Goal: Communication & Community: Ask a question

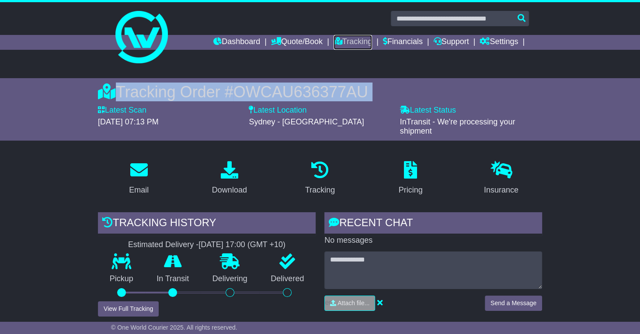
click at [343, 42] on link "Tracking" at bounding box center [353, 42] width 38 height 15
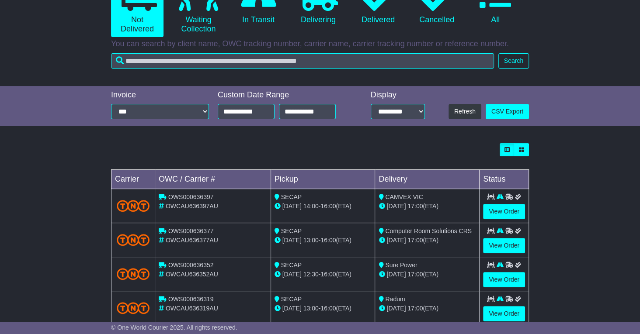
scroll to position [116, 0]
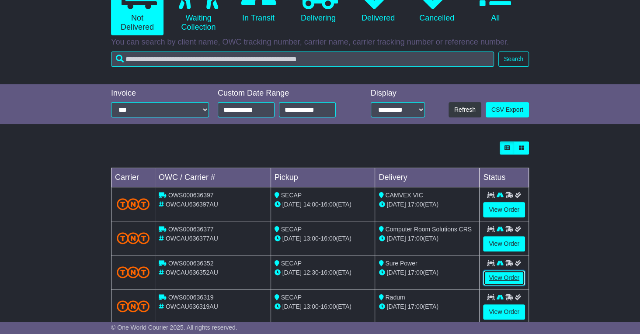
click at [504, 276] on link "View Order" at bounding box center [504, 278] width 42 height 15
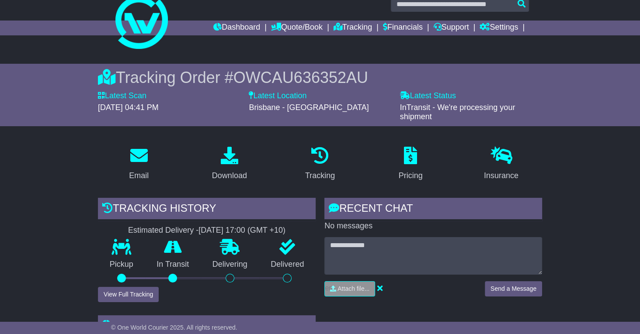
scroll to position [11, 0]
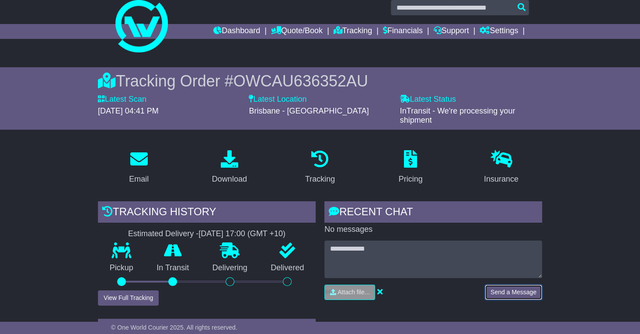
click at [515, 290] on button "Send a Message" at bounding box center [513, 292] width 57 height 15
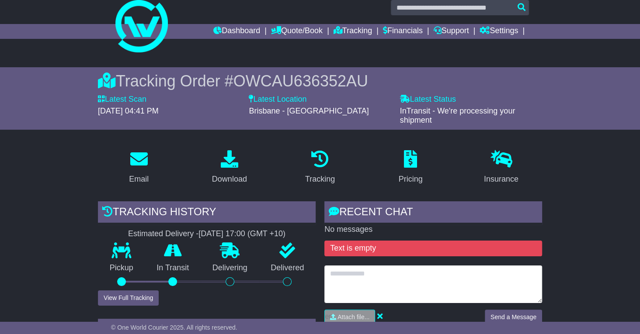
click at [340, 269] on textarea at bounding box center [433, 285] width 218 height 38
type textarea "**********"
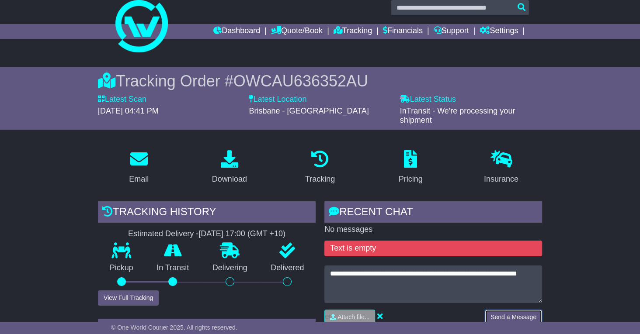
click at [507, 312] on button "Send a Message" at bounding box center [513, 317] width 57 height 15
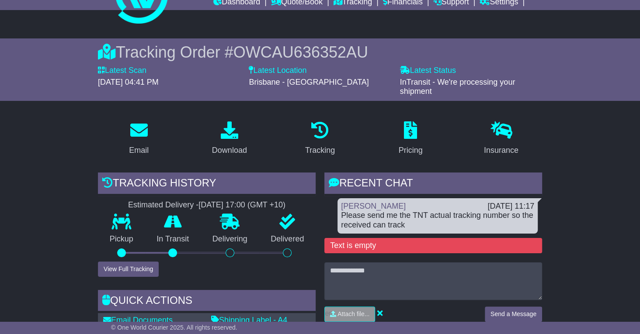
scroll to position [59, 0]
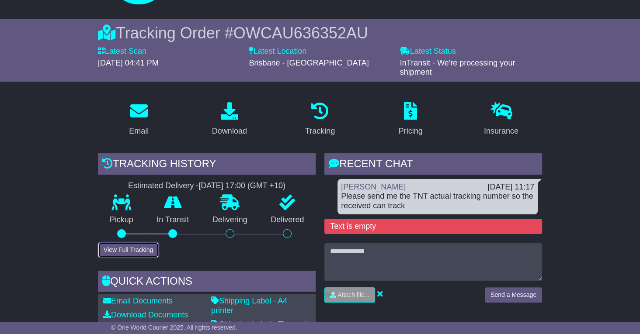
click at [123, 246] on button "View Full Tracking" at bounding box center [128, 250] width 61 height 15
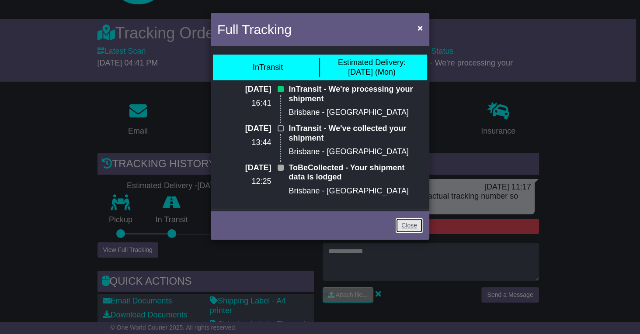
click at [403, 225] on link "Close" at bounding box center [409, 225] width 27 height 15
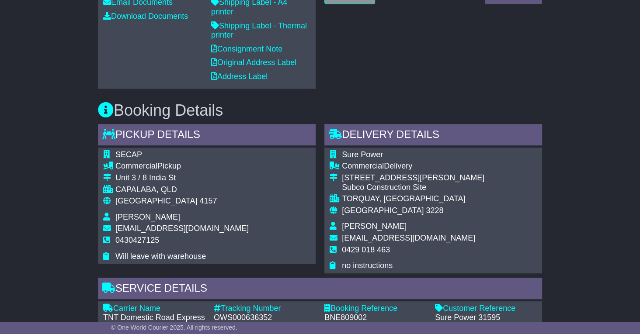
scroll to position [0, 0]
